Goal: Transaction & Acquisition: Purchase product/service

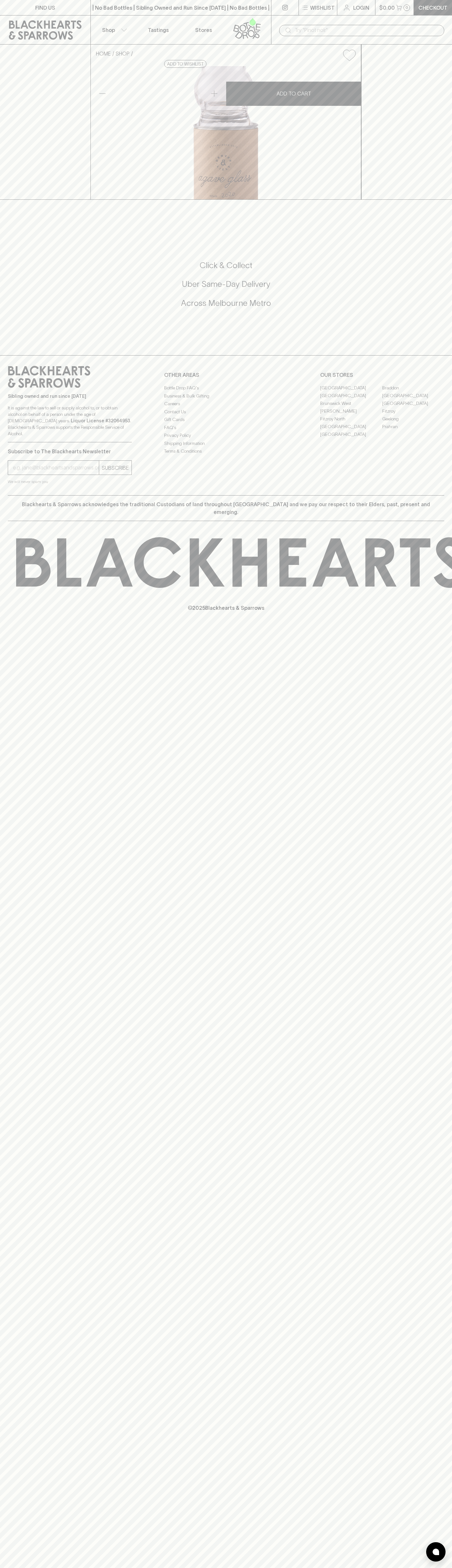
click at [242, 26] on icon at bounding box center [247, 28] width 37 height 21
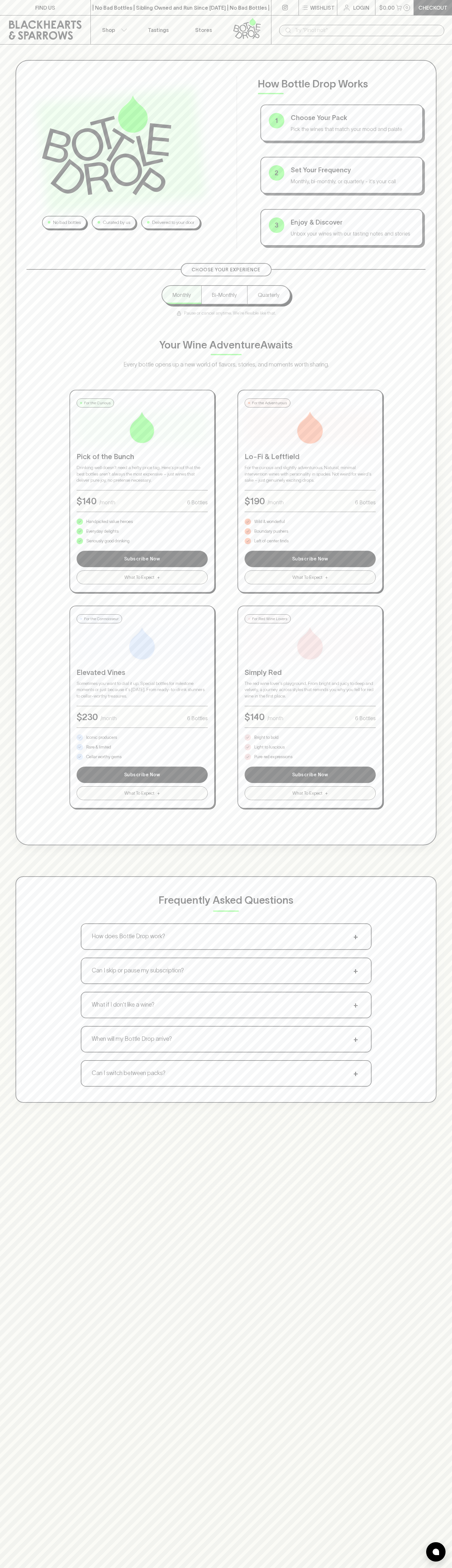
click at [443, 524] on div "No bad bottles Curated by us Delivered to your door How Bottle Drop Works 1 Cho…" at bounding box center [226, 581] width 452 height 1074
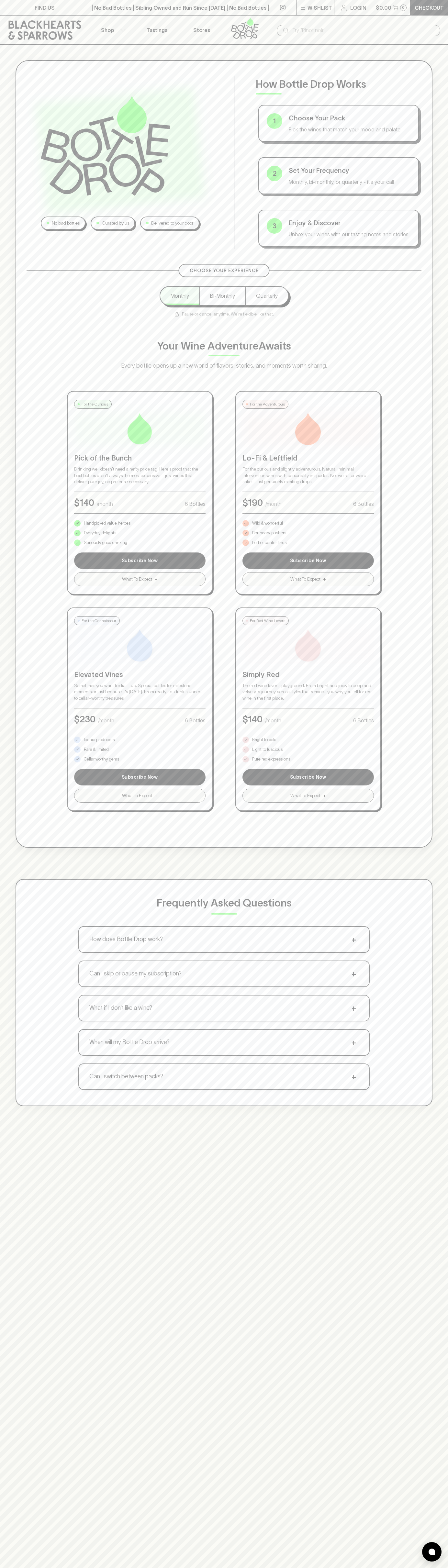
click at [415, 1572] on html "FIND US | No Bad Bottles | Sibling Owned and Run Since [DATE] | No Bad Bottles …" at bounding box center [224, 1014] width 448 height 2028
click at [4, 32] on link at bounding box center [45, 30] width 90 height 29
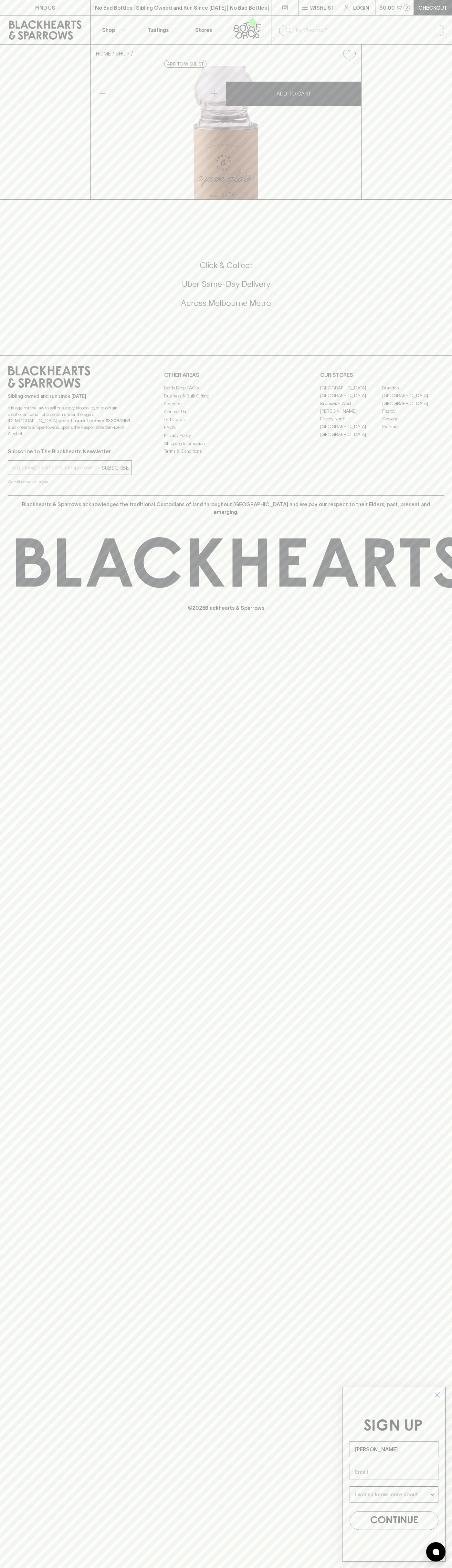
type input "John Smith"
